Goal: Task Accomplishment & Management: Use online tool/utility

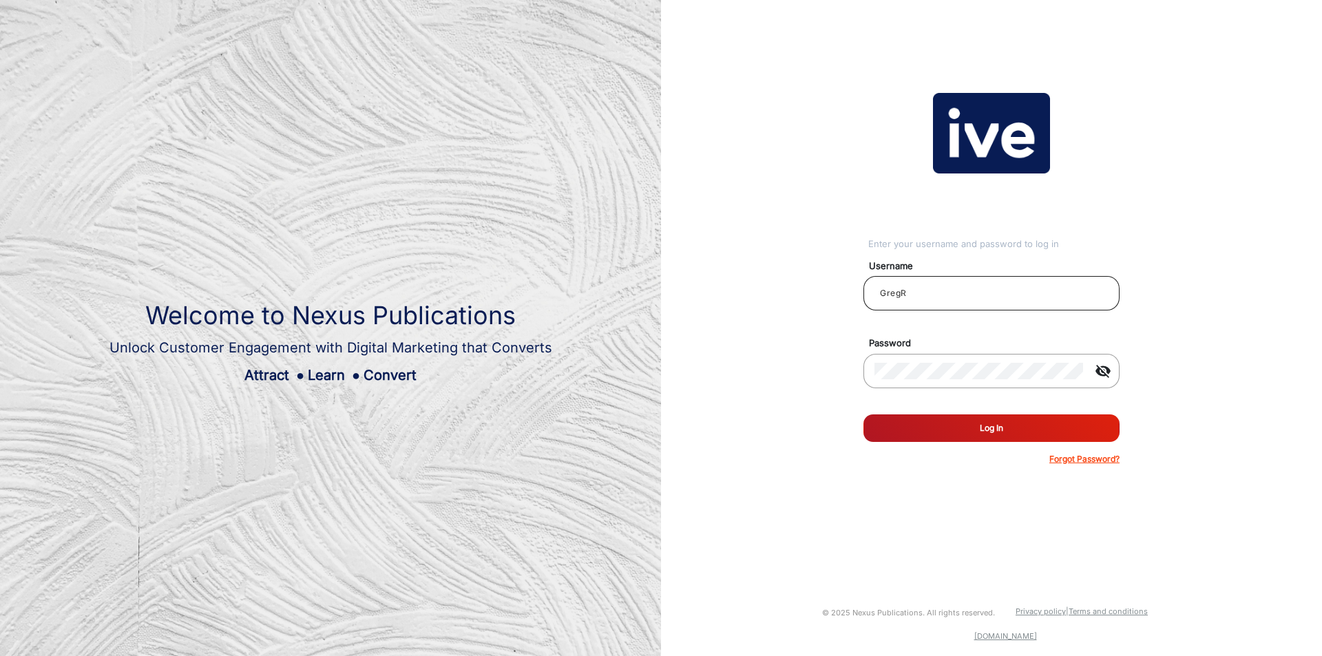
click at [953, 274] on div "GregR" at bounding box center [992, 293] width 234 height 39
click at [944, 289] on input "GregR" at bounding box center [992, 293] width 234 height 17
type input "chitra"
click at [981, 415] on button "Log In" at bounding box center [992, 429] width 256 height 28
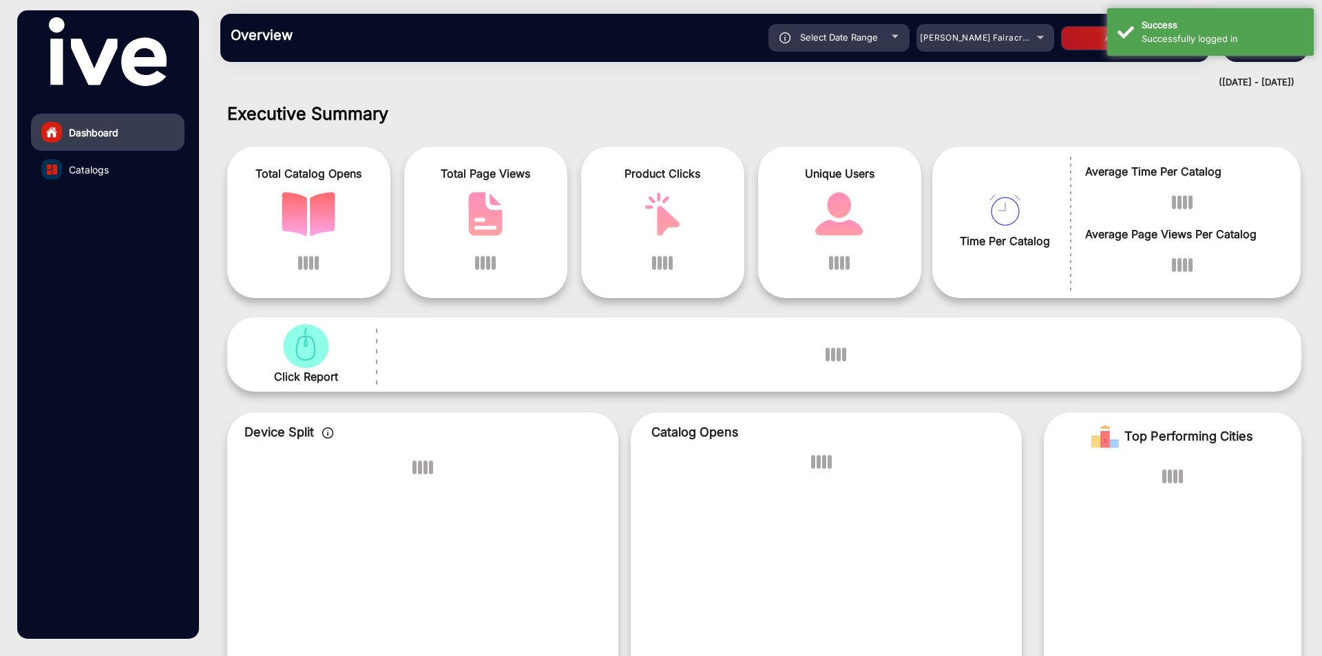
scroll to position [10, 0]
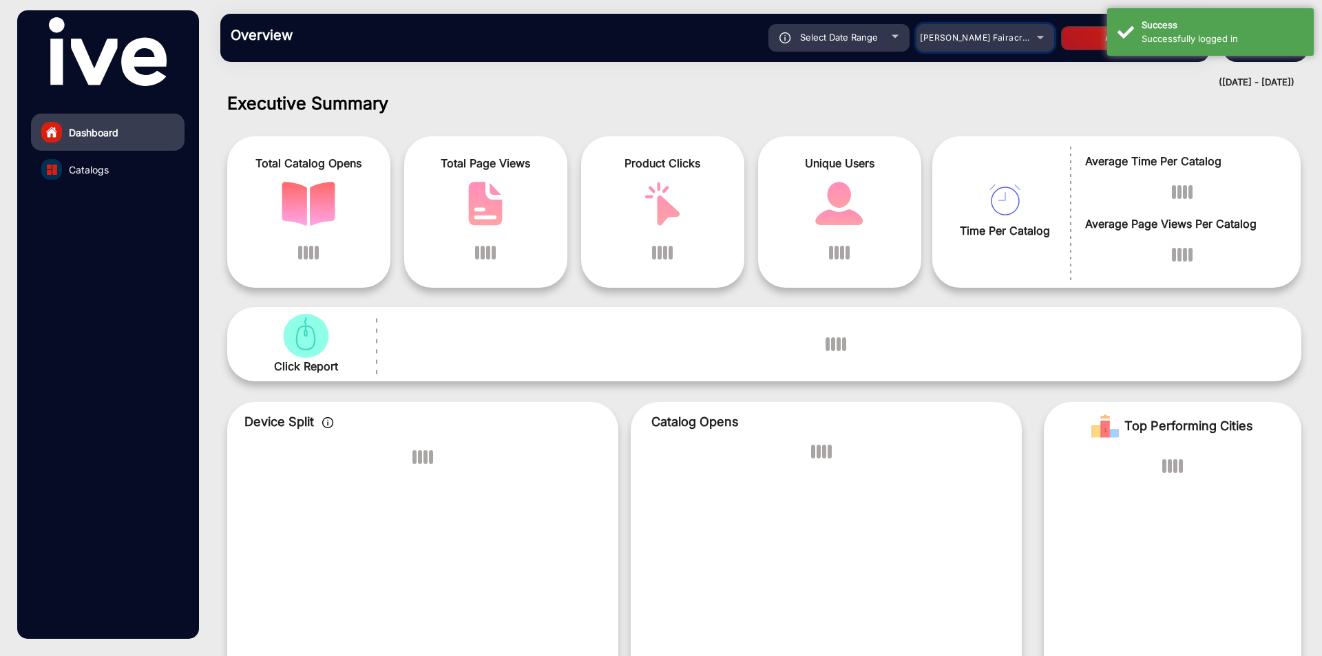
click at [948, 34] on span "Adams Fairacre Farms" at bounding box center [988, 37] width 136 height 10
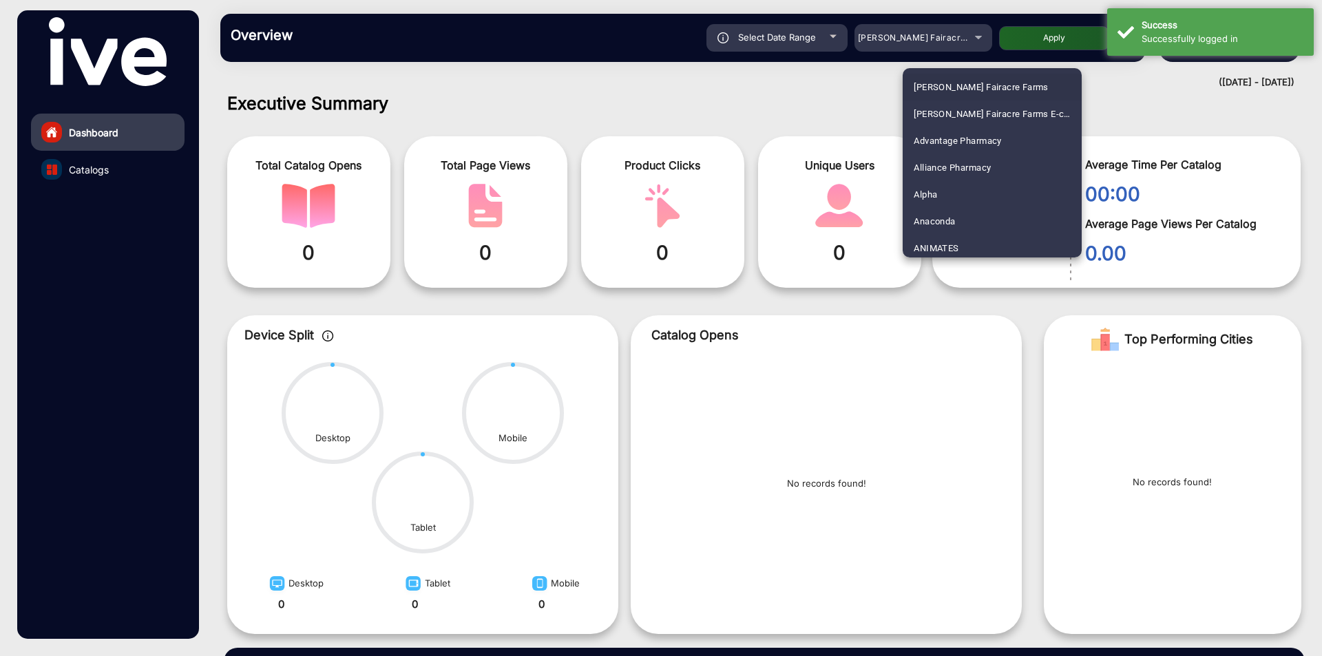
click at [919, 34] on div at bounding box center [661, 328] width 1322 height 656
click at [919, 34] on span "Adams Fairacre Farms" at bounding box center [926, 37] width 136 height 10
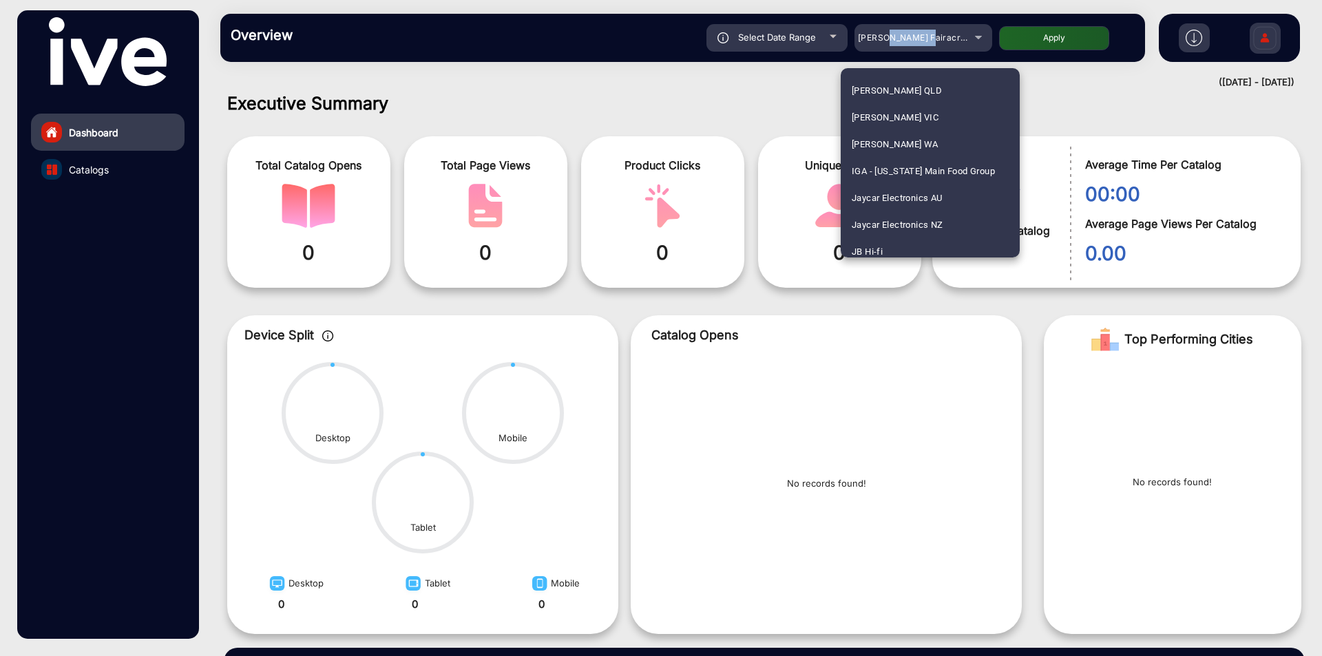
scroll to position [2211, 0]
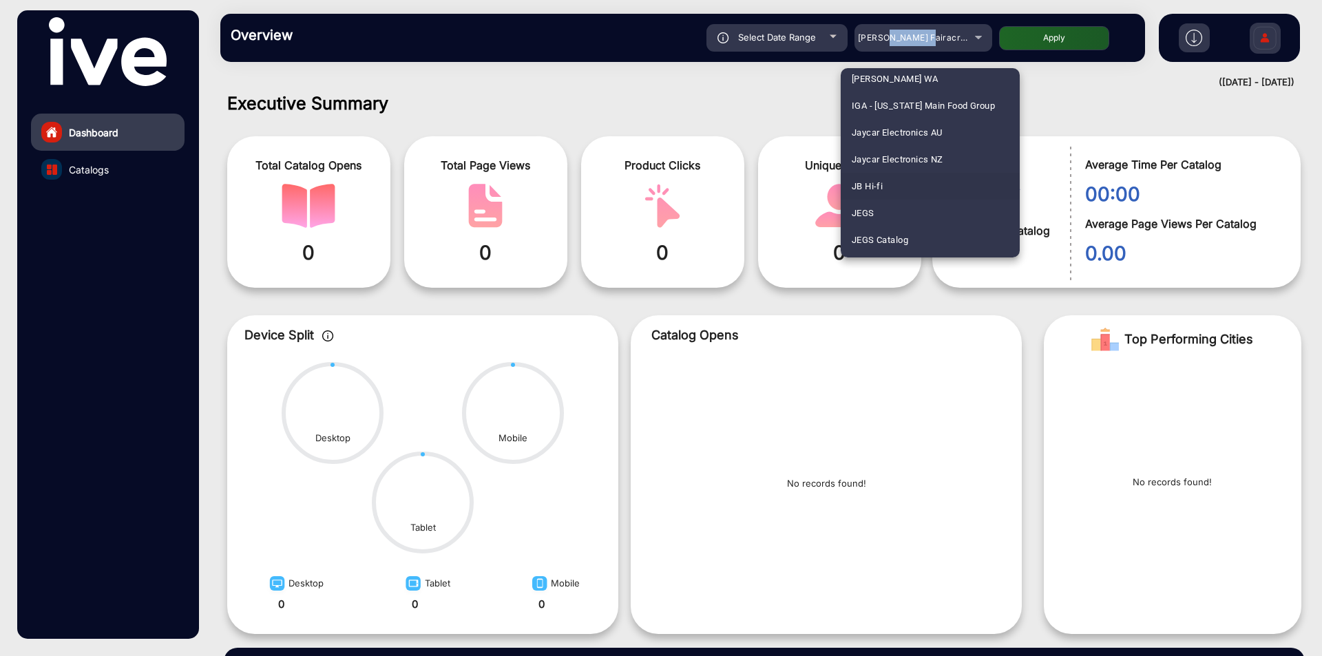
click at [873, 186] on span "JB Hi-fi" at bounding box center [867, 186] width 31 height 27
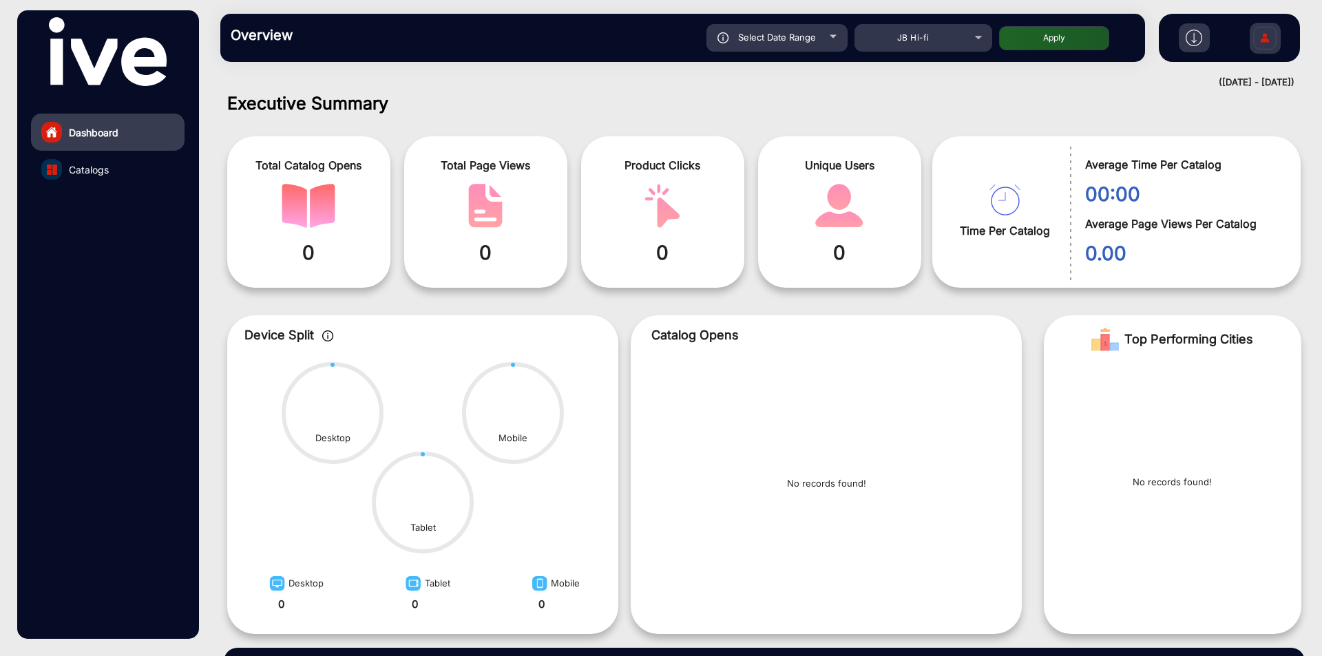
click at [1057, 47] on button "Apply" at bounding box center [1054, 38] width 110 height 24
type input "9/8/2025"
type input "9/14/2025"
